Goal: Task Accomplishment & Management: Manage account settings

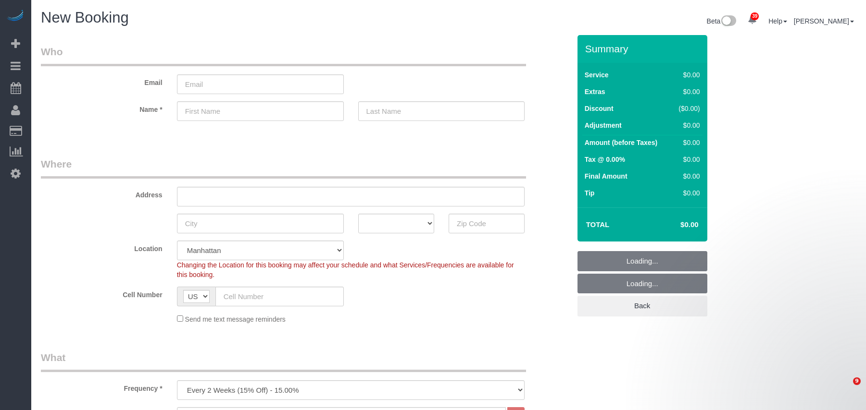
select select "number:89"
select select "number:90"
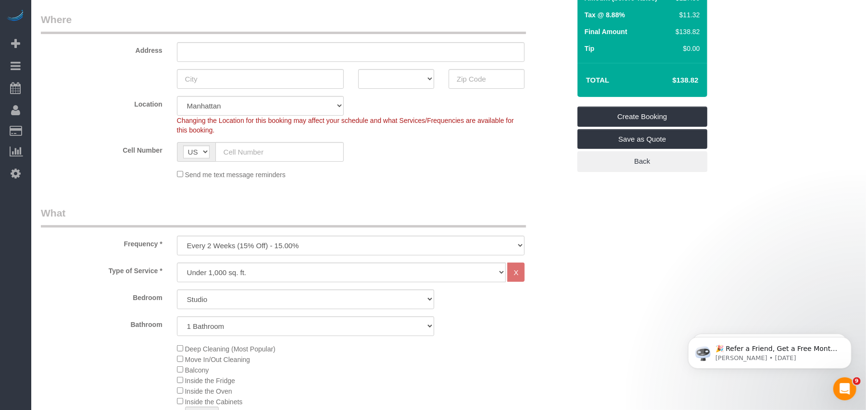
scroll to position [192, 0]
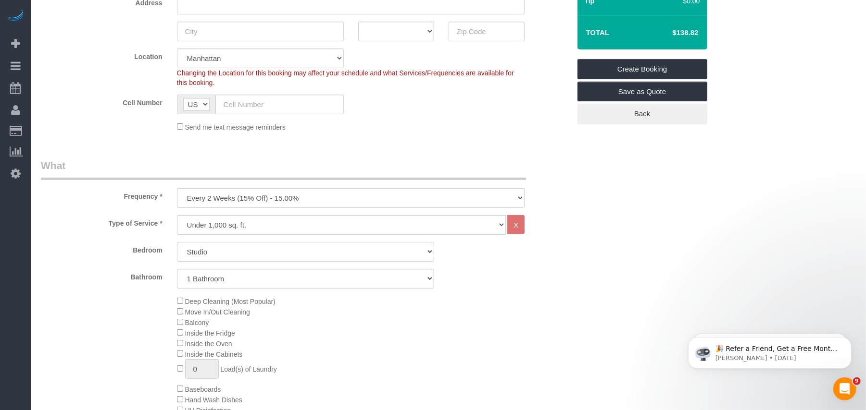
click at [213, 252] on select "Studio 1 Bedroom 2 Bedrooms 3 Bedrooms" at bounding box center [305, 252] width 257 height 20
select select "3"
click at [177, 242] on select "Studio 1 Bedroom 2 Bedrooms 3 Bedrooms" at bounding box center [305, 252] width 257 height 20
click at [214, 196] on select "One Time Weekly (20% Off) - 20.00% Every 2 Weeks (15% Off) - 15.00% Every 4 Wee…" at bounding box center [351, 198] width 348 height 20
select select "object:6262"
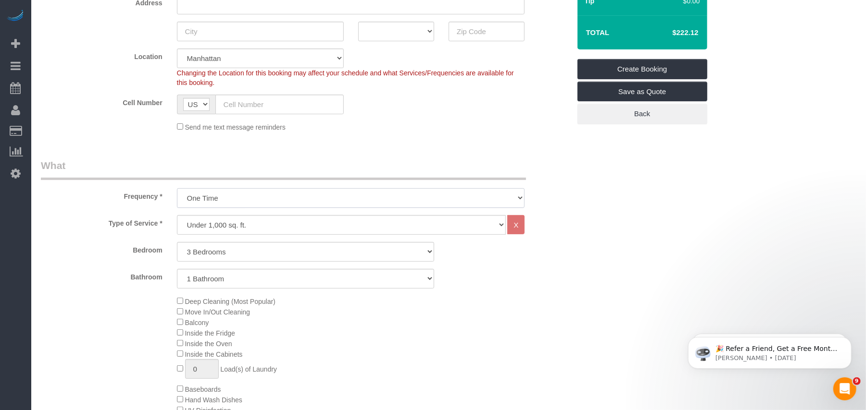
click at [177, 188] on select "One Time Weekly (20% Off) - 20.00% Every 2 Weeks (15% Off) - 15.00% Every 4 Wee…" at bounding box center [351, 198] width 348 height 20
click at [207, 275] on select "1 Bathroom 2 Bathrooms" at bounding box center [305, 279] width 257 height 20
select select "2"
click at [177, 269] on select "1 Bathroom 2 Bathrooms" at bounding box center [305, 279] width 257 height 20
click at [253, 226] on select "Under 1,000 sq. ft. 1,001 - 1,500 sq. ft. 1,500+ sq. ft. Custom Cleaning Office…" at bounding box center [341, 225] width 329 height 20
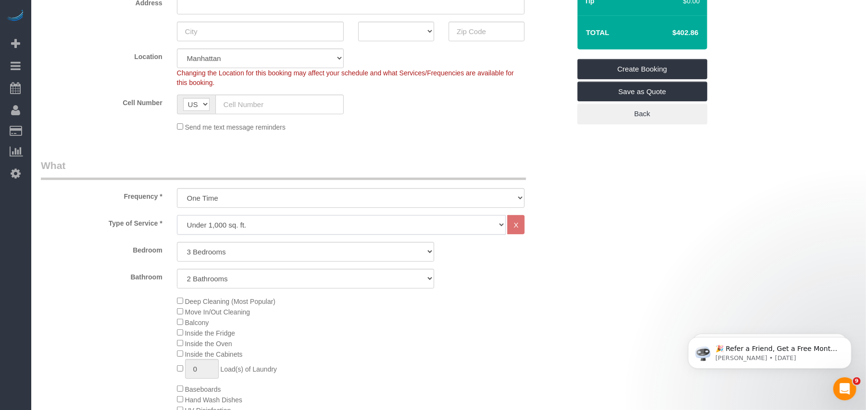
click at [177, 215] on select "Under 1,000 sq. ft. 1,001 - 1,500 sq. ft. 1,500+ sq. ft. Custom Cleaning Office…" at bounding box center [341, 225] width 329 height 20
drag, startPoint x: 683, startPoint y: 221, endPoint x: 589, endPoint y: 218, distance: 94.3
click at [285, 166] on legend "What" at bounding box center [283, 170] width 485 height 22
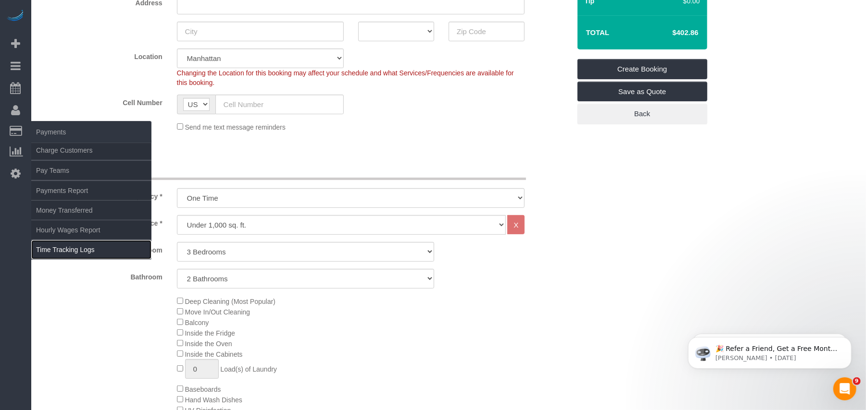
click at [95, 250] on link "Time Tracking Logs" at bounding box center [91, 249] width 120 height 19
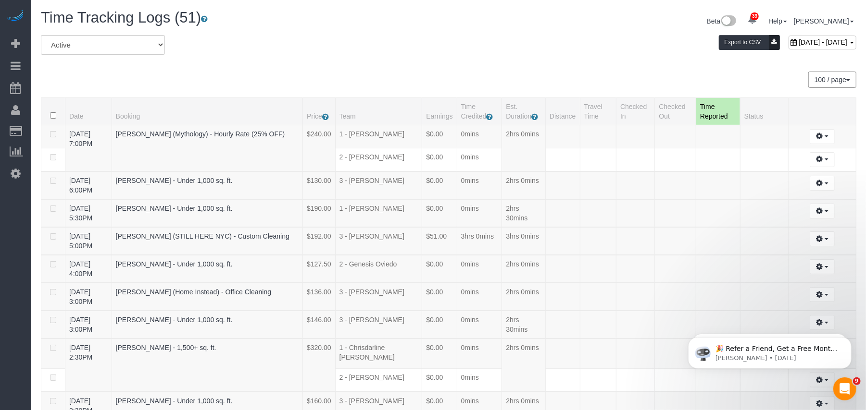
scroll to position [1195, 0]
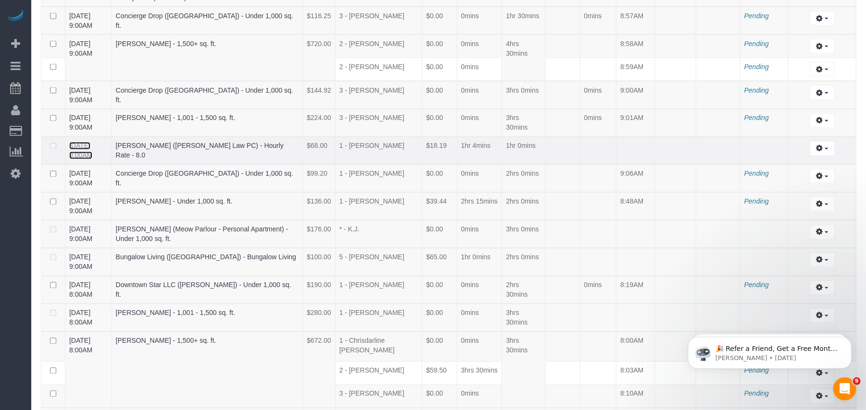
click at [83, 160] on link "10/14/2025 9:00AM" at bounding box center [80, 150] width 23 height 17
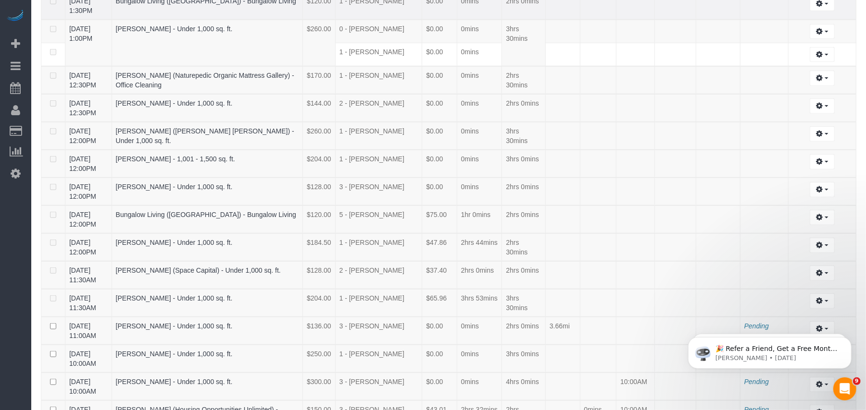
scroll to position [1223, 0]
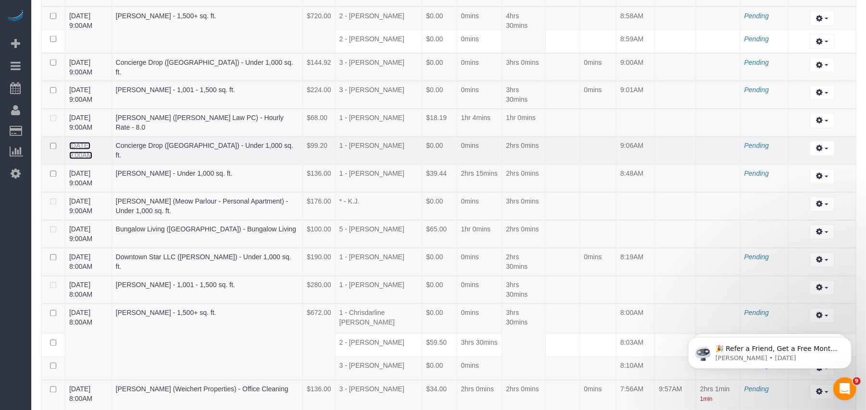
click at [92, 160] on link "10/14/2025 9:00AM" at bounding box center [80, 150] width 23 height 17
click at [91, 299] on link "10/14/2025 8:00AM" at bounding box center [80, 290] width 23 height 17
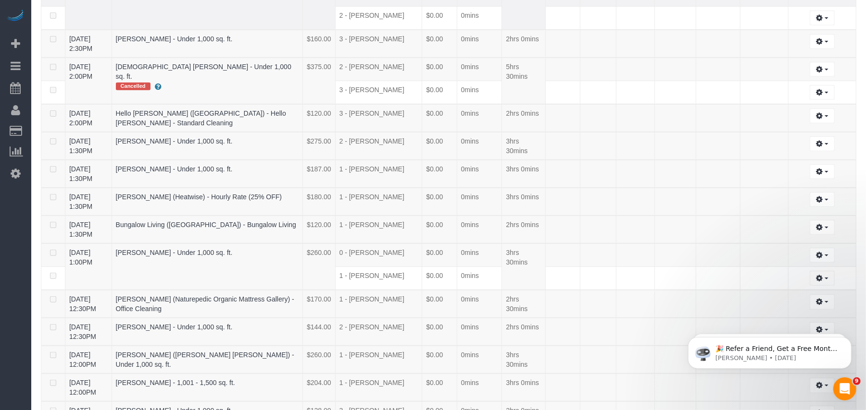
scroll to position [784, 0]
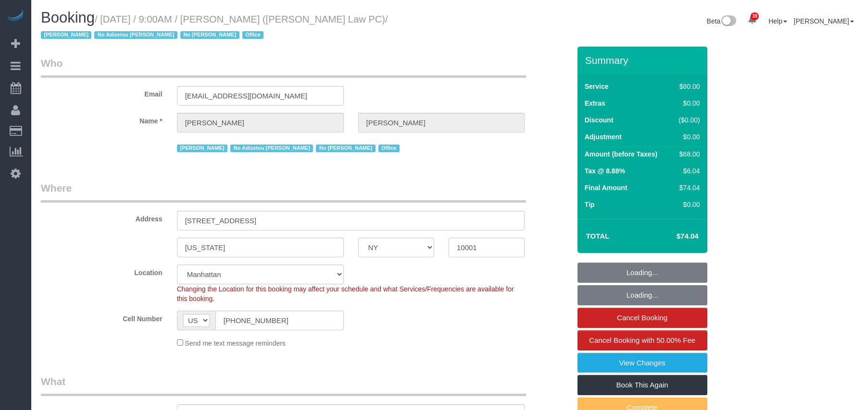
select select "NY"
select select "number:89"
select select "number:90"
select select "number:15"
select select "number:7"
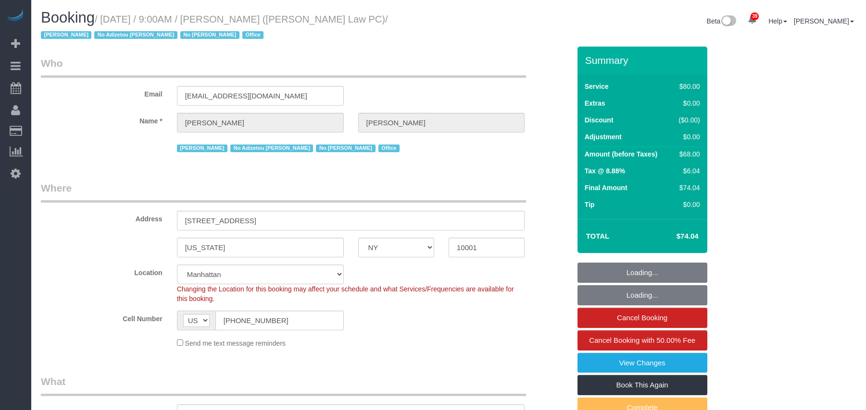
click at [108, 19] on small "/ October 14, 2025 / 9:00AM / Jaclyn Torrillo (Ramo Law PC) / Jacky Xu No Adize…" at bounding box center [214, 27] width 347 height 27
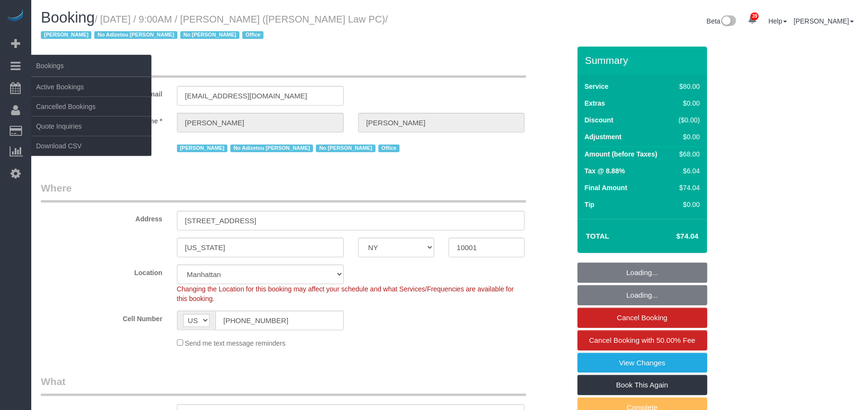
select select "object:1572"
select select "string:stripe-pm_1SCksU4VGloSiKo7ZQND7oja"
select select "spot1"
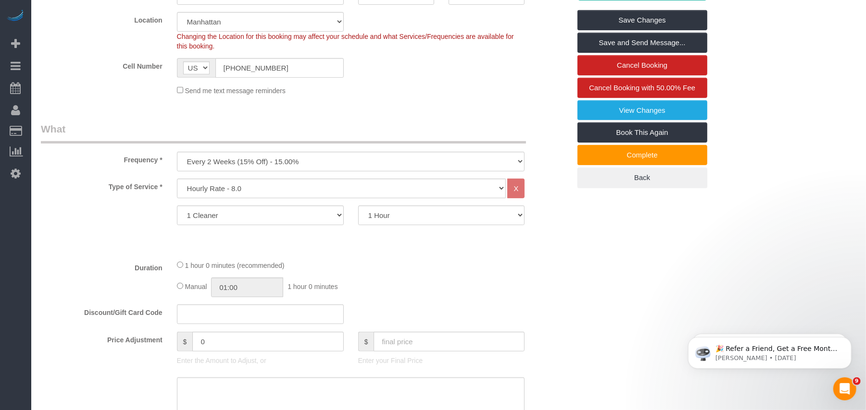
scroll to position [256, 0]
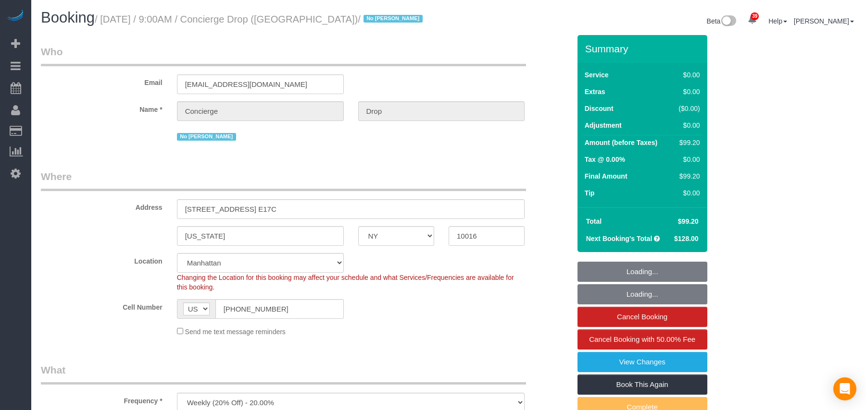
select select "NY"
select select "number:89"
select select "number:90"
select select "number:15"
select select "number:6"
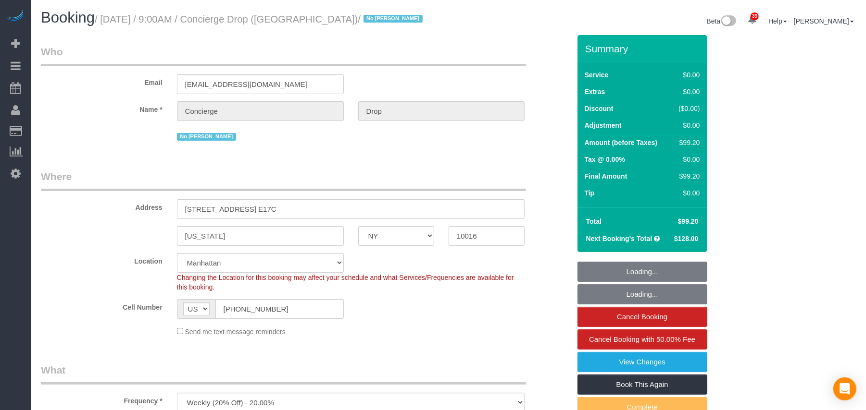
select select "string:stripe-pm_1RaQn24VGloSiKo7zeOF73Wj"
select select "spot1"
select select "1"
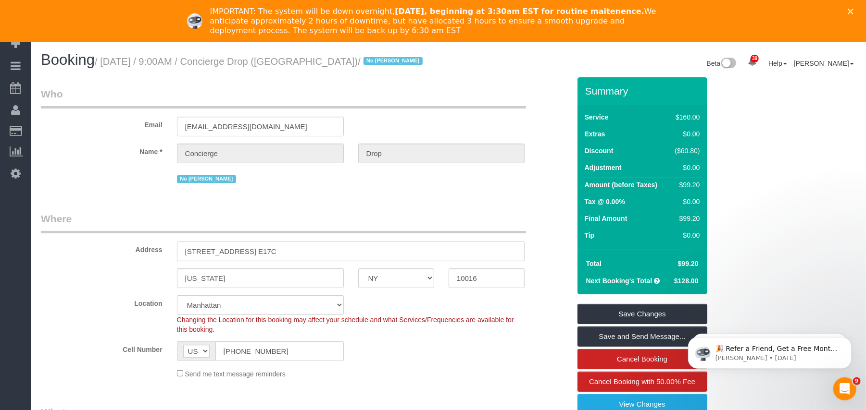
drag, startPoint x: 220, startPoint y: 250, endPoint x: 163, endPoint y: 248, distance: 56.7
click at [163, 248] on div "Address 626 1st Ave, Apt. E17C" at bounding box center [306, 237] width 544 height 50
drag, startPoint x: 327, startPoint y: 60, endPoint x: 104, endPoint y: 65, distance: 223.1
click at [104, 65] on small "/ October 14, 2025 / 9:00AM / Concierge Drop (NYC) / No Eveling Mercado" at bounding box center [260, 61] width 331 height 11
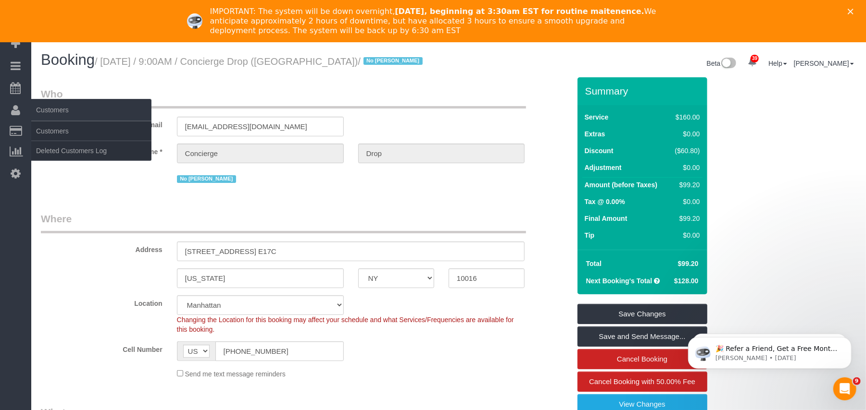
copy small "October 14, 2025 / 9:00AM / Concierge Drop (NYC)"
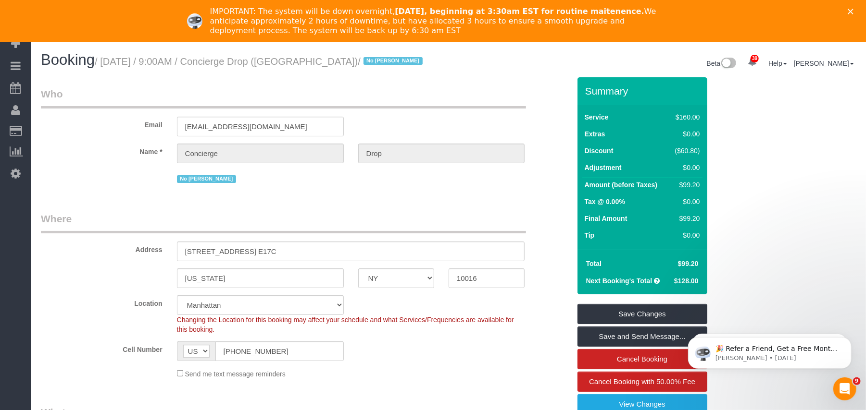
click at [853, 12] on icon "Close" at bounding box center [850, 12] width 6 height 6
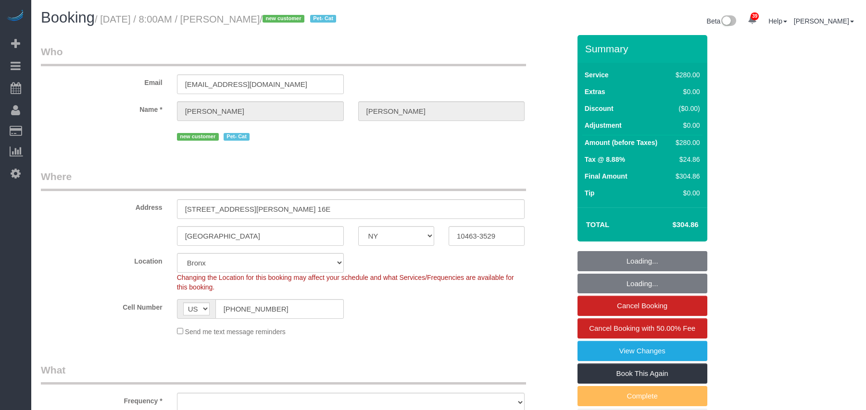
select select "NY"
select select "210"
select select "number:56"
select select "number:69"
select select "number:14"
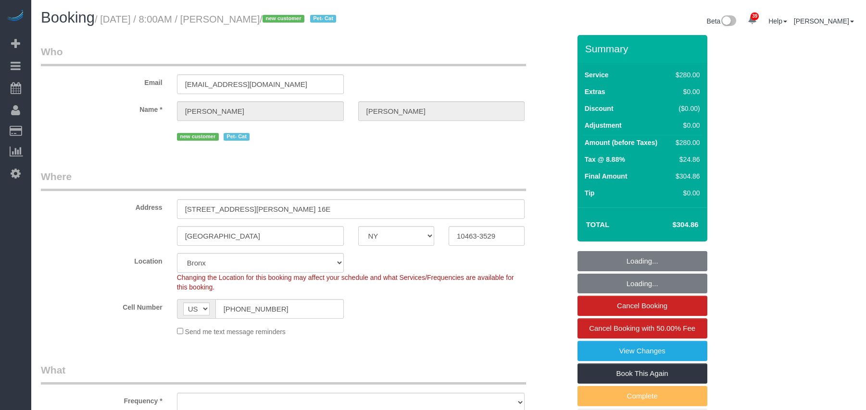
select select "number:6"
select select "object:1056"
select select "spot1"
select select "object:1213"
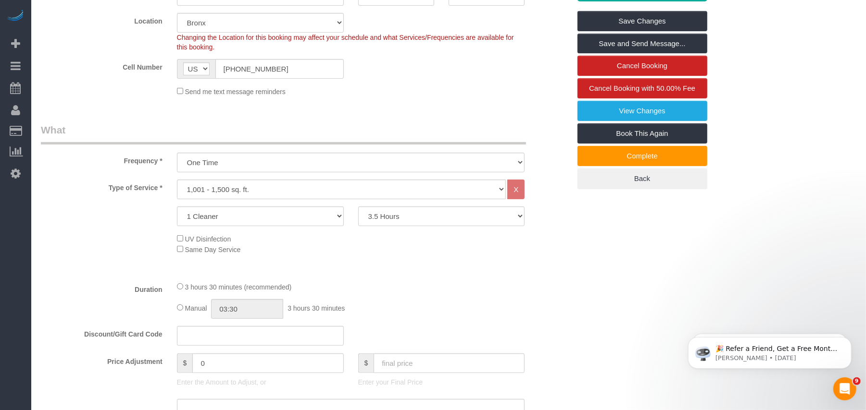
scroll to position [128, 0]
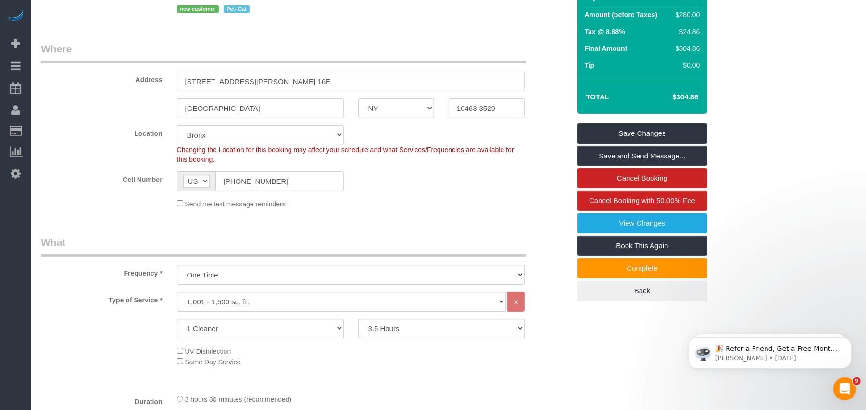
click at [248, 182] on input "[PHONE_NUMBER]" at bounding box center [279, 182] width 128 height 20
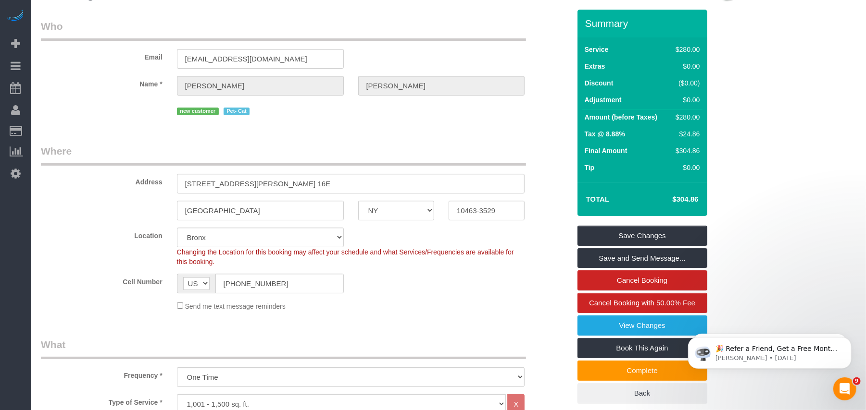
scroll to position [0, 0]
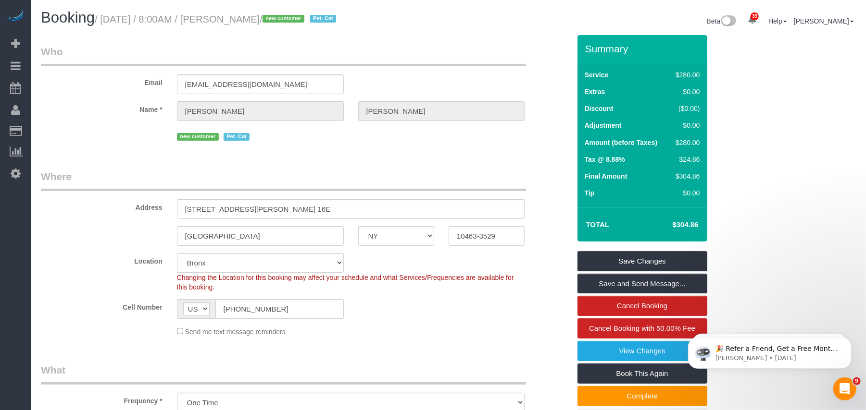
drag, startPoint x: 306, startPoint y: 20, endPoint x: 106, endPoint y: 20, distance: 200.0
click at [106, 20] on small "/ [DATE] / 8:00AM / [PERSON_NAME] / new customer Pet- Cat" at bounding box center [217, 19] width 244 height 11
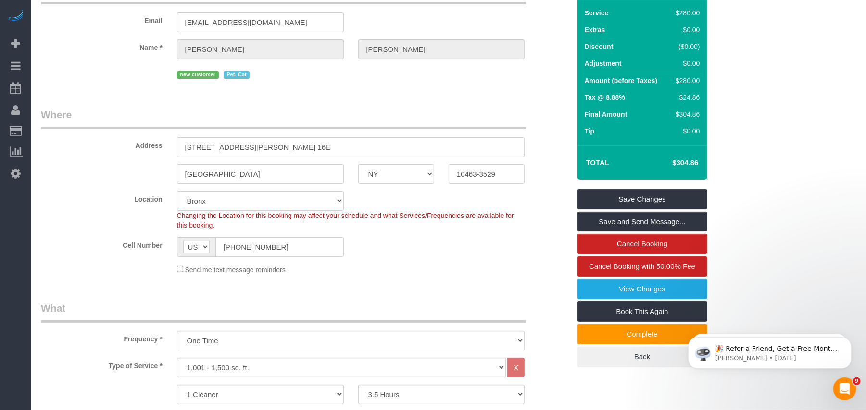
scroll to position [128, 0]
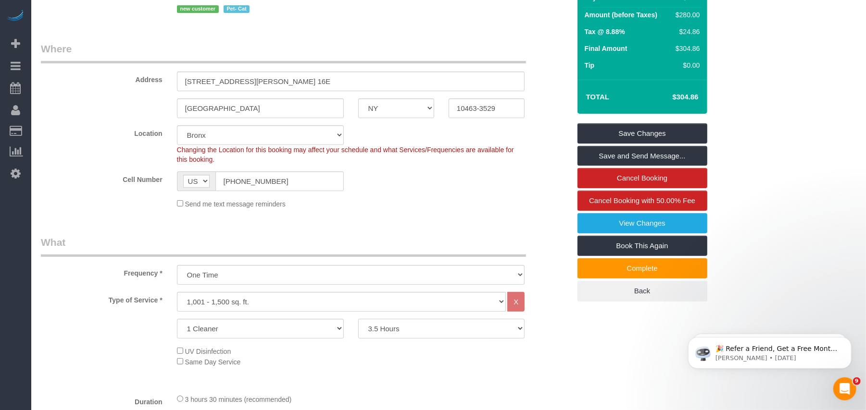
click at [398, 333] on select "2 Hours 2.5 Hours 3 Hours 3.5 Hours 4 Hours 4.5 Hours 5 Hours 5.5 Hours 6 Hours…" at bounding box center [441, 329] width 167 height 20
select select "240"
click at [358, 319] on select "2 Hours 2.5 Hours 3 Hours 3.5 Hours 4 Hours 4.5 Hours 5 Hours 5.5 Hours 6 Hours…" at bounding box center [441, 329] width 167 height 20
select select "spot46"
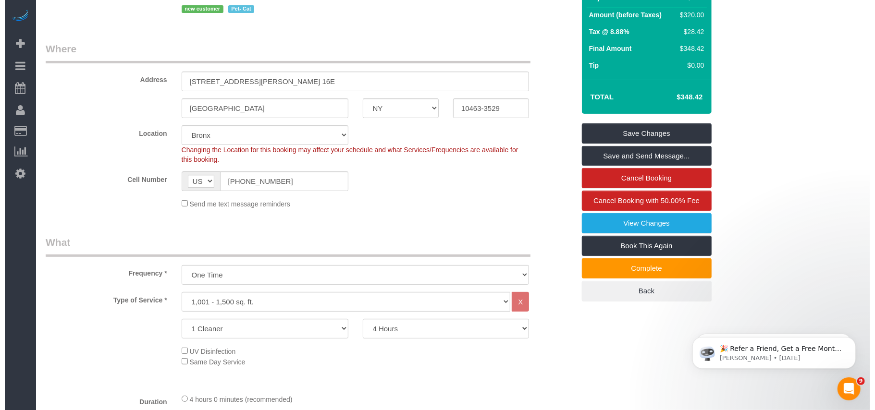
scroll to position [64, 0]
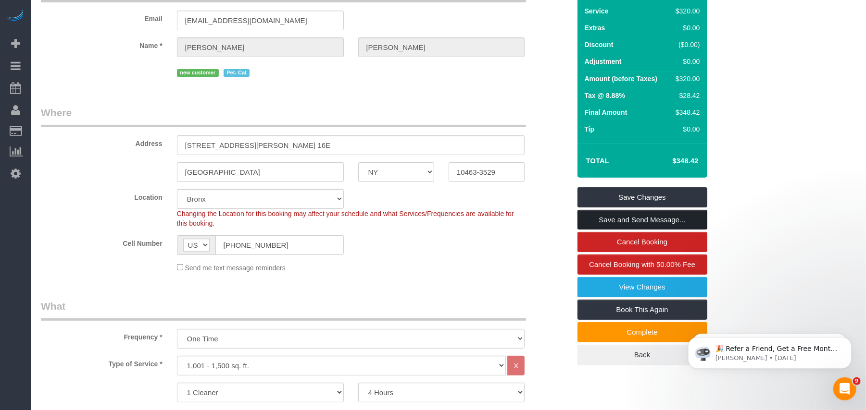
click at [606, 220] on link "Save and Send Message..." at bounding box center [642, 220] width 130 height 20
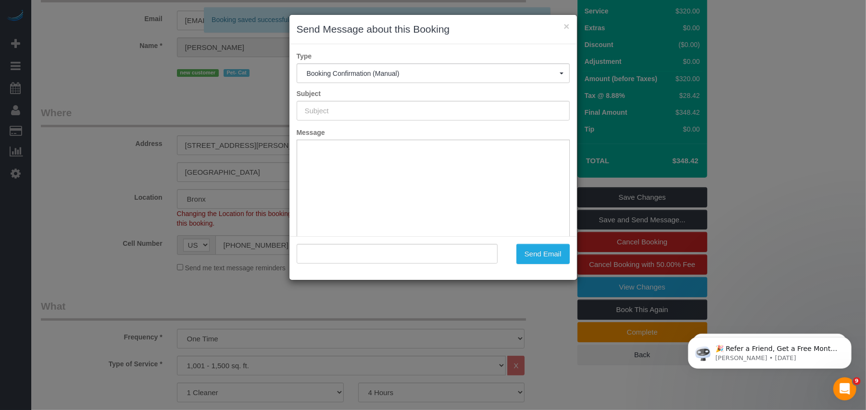
type input "Cleaning Confirmed for [DATE] 8:00am"
type input ""[PERSON_NAME]" <[EMAIL_ADDRESS][DOMAIN_NAME]>"
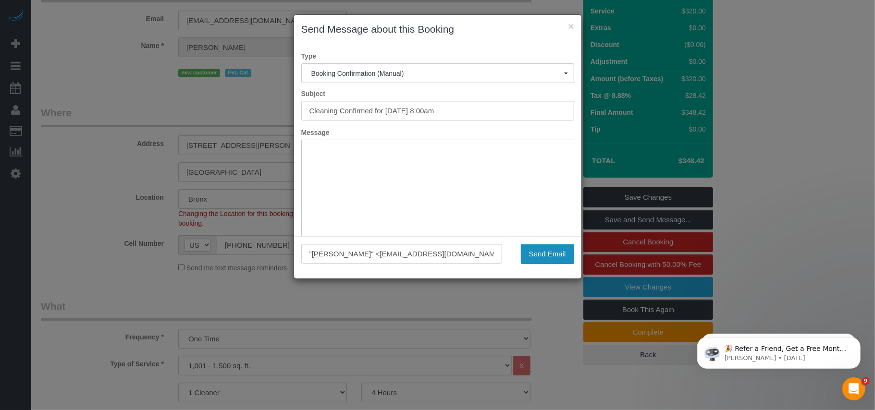
click at [527, 252] on button "Send Email" at bounding box center [547, 254] width 53 height 20
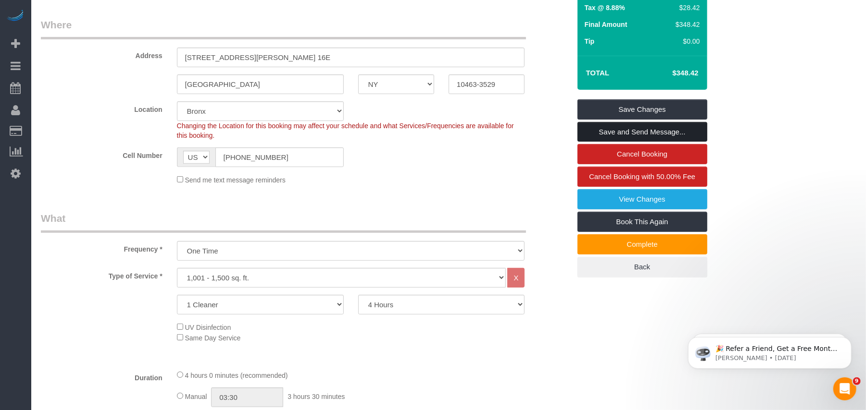
scroll to position [192, 0]
